Goal: Task Accomplishment & Management: Manage account settings

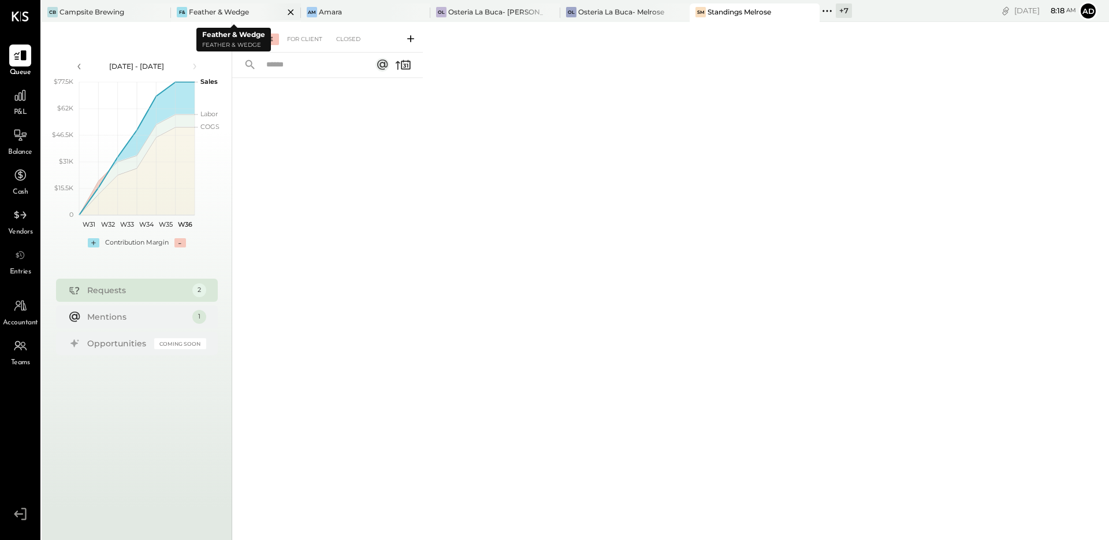
click at [243, 16] on div "Feather & Wedge" at bounding box center [219, 12] width 60 height 10
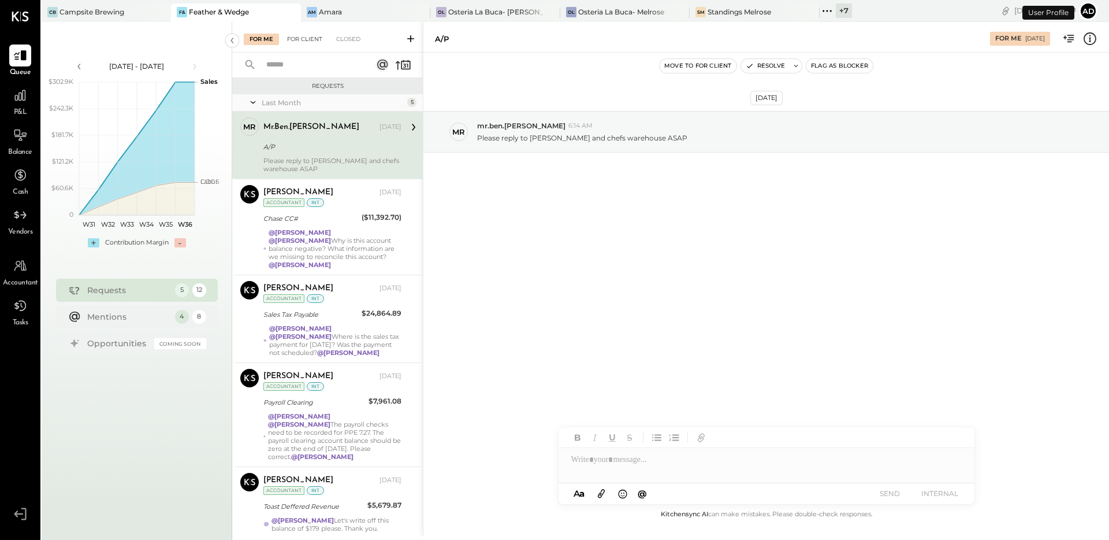
click at [308, 41] on div "For Client" at bounding box center [304, 40] width 47 height 12
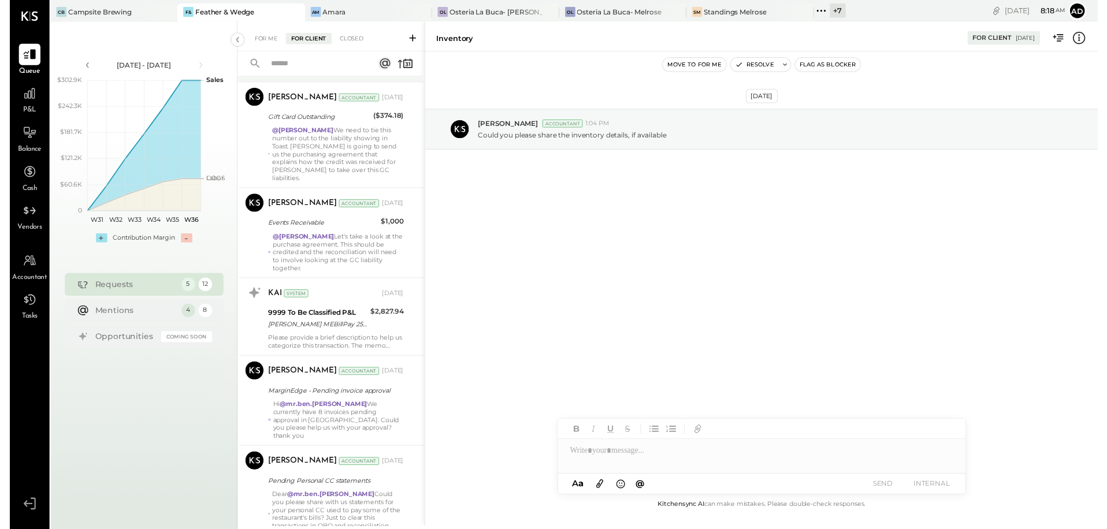
scroll to position [654, 0]
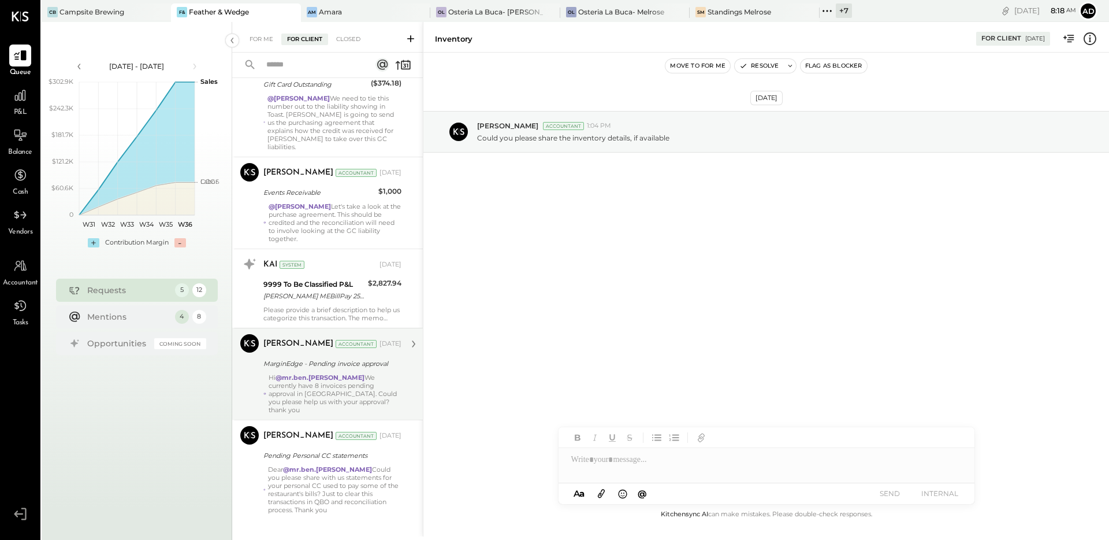
click at [320, 358] on div "MarginEdge - Pending invoice approval" at bounding box center [330, 364] width 135 height 12
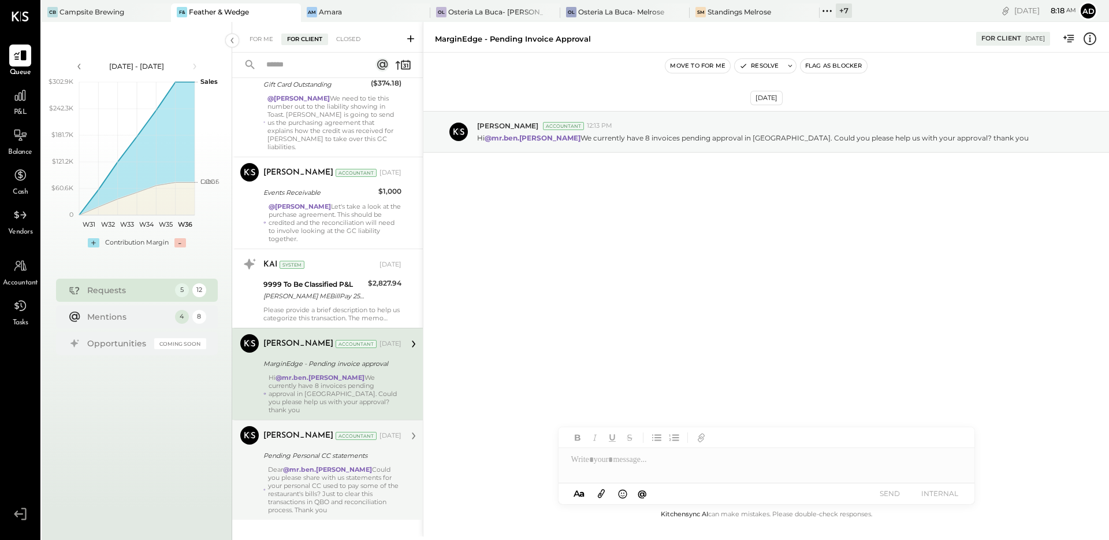
click at [332, 448] on div "Pending Personal CC statements" at bounding box center [330, 455] width 135 height 14
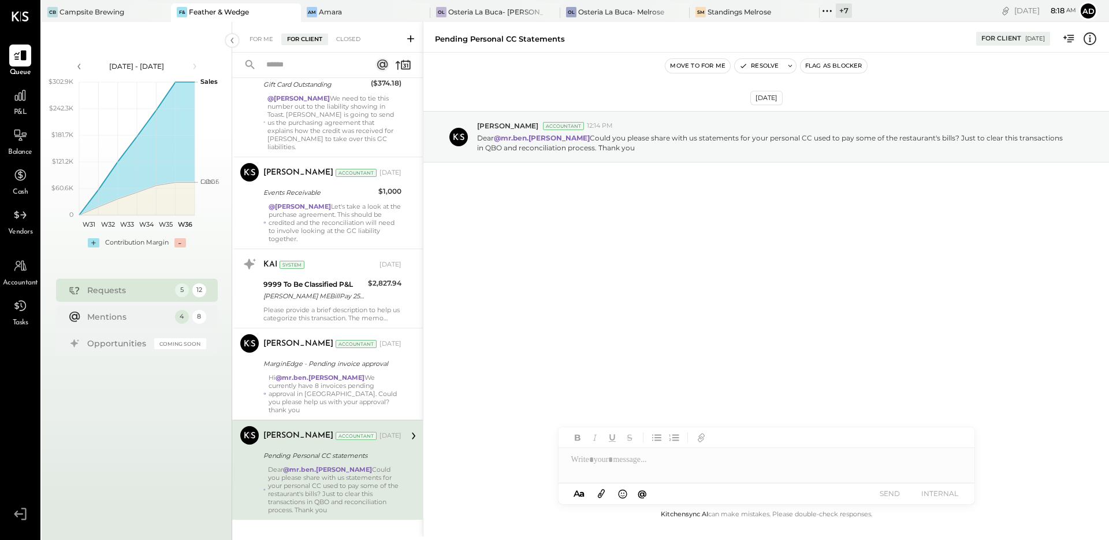
scroll to position [654, 0]
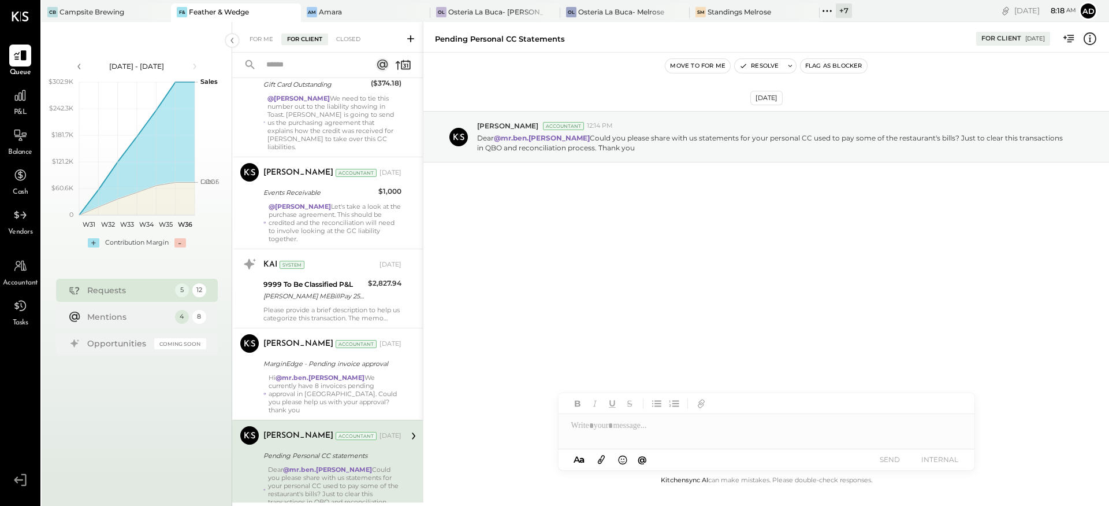
click at [333, 449] on div "Pending Personal CC statements" at bounding box center [330, 455] width 135 height 12
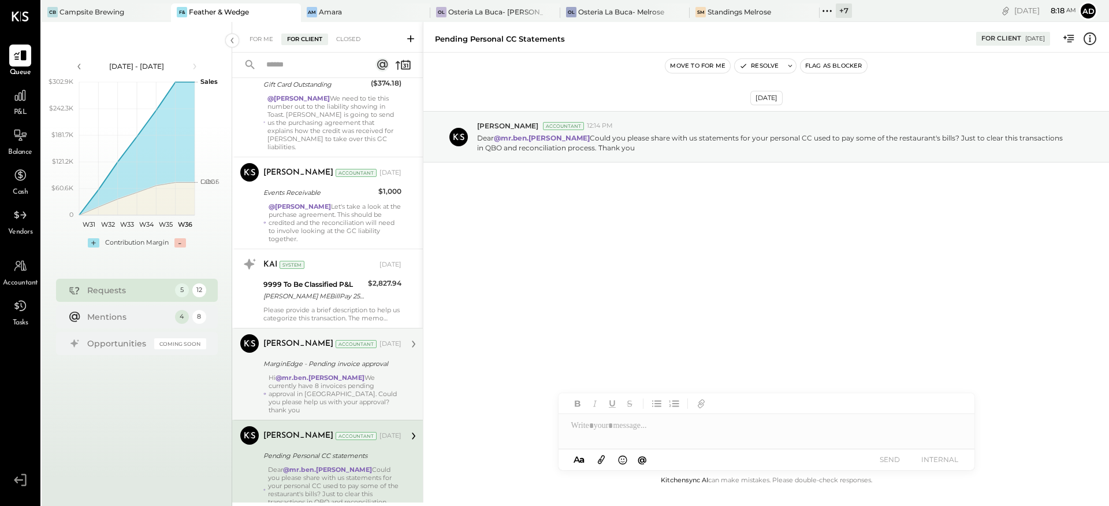
click at [310, 373] on strong "@mr.ben.kaplan" at bounding box center [320, 377] width 89 height 8
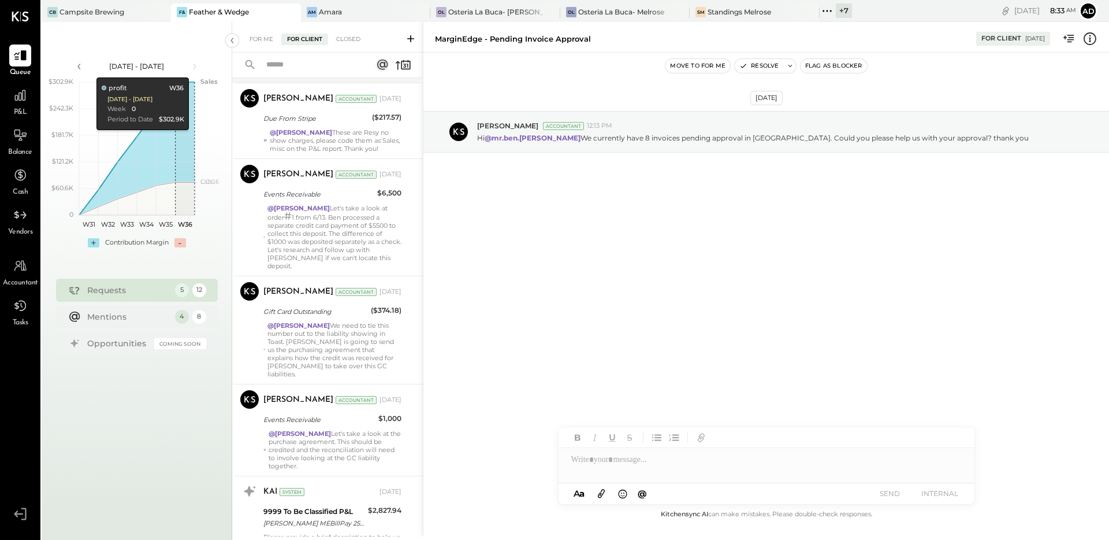
scroll to position [348, 0]
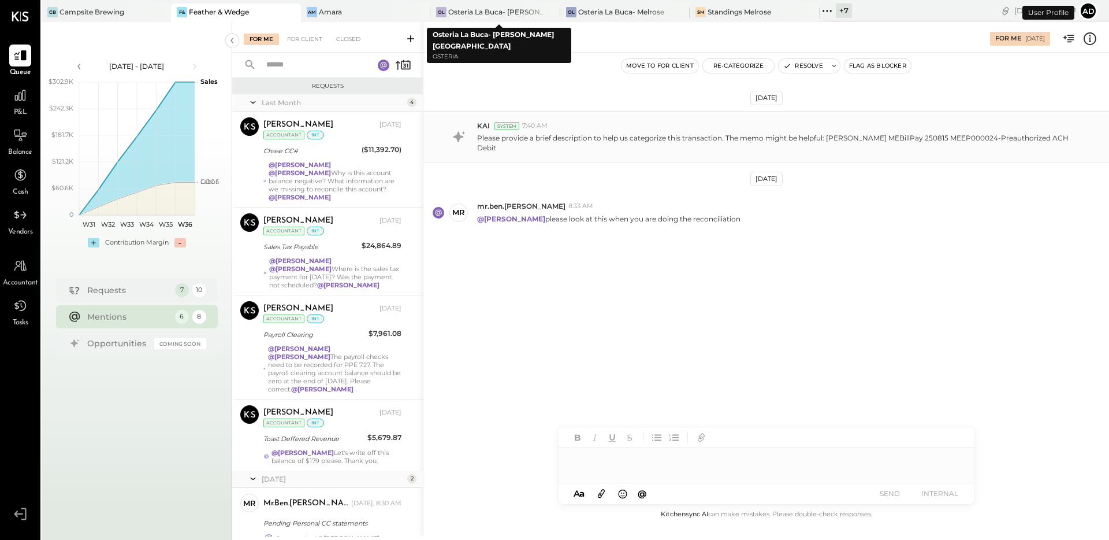
scroll to position [109, 0]
